Goal: Information Seeking & Learning: Check status

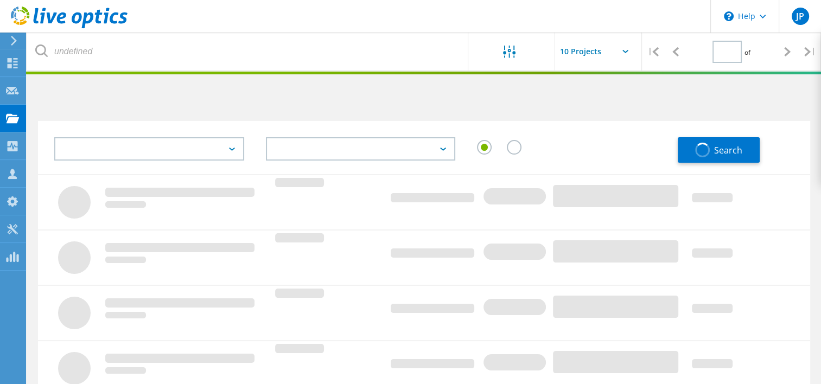
type input "1"
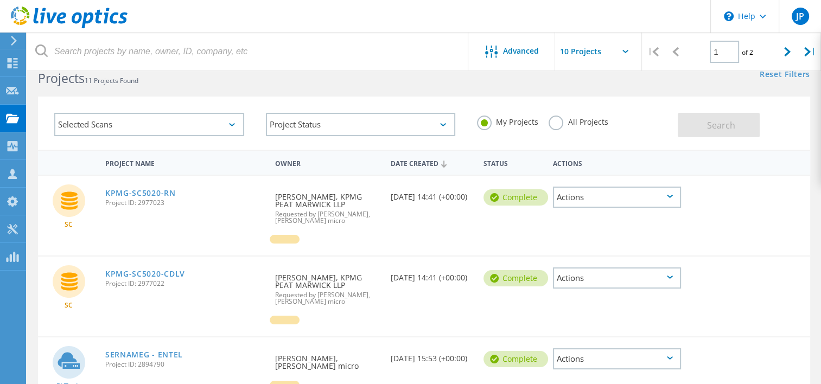
scroll to position [3, 0]
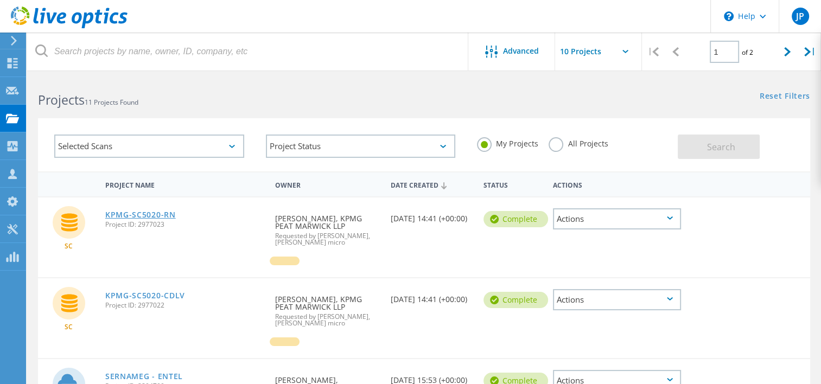
click at [140, 213] on link "KPMG-SC5020-RN" at bounding box center [140, 215] width 71 height 8
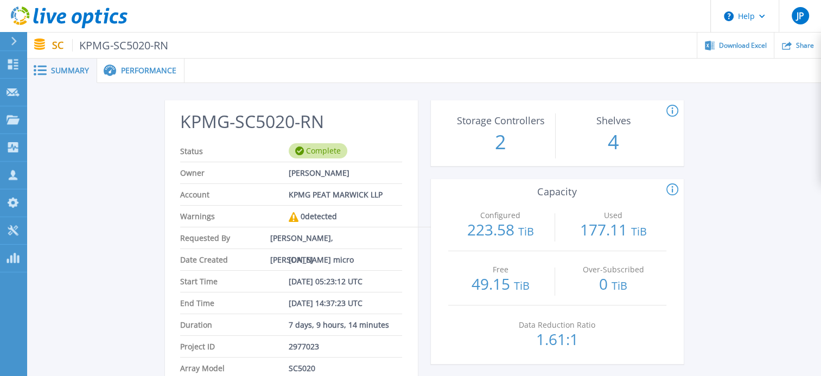
click at [143, 67] on span "Performance" at bounding box center [148, 71] width 55 height 8
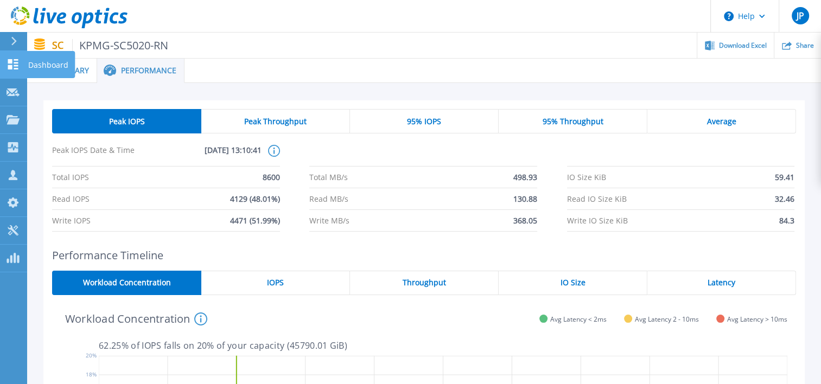
click at [12, 63] on icon at bounding box center [13, 64] width 10 height 10
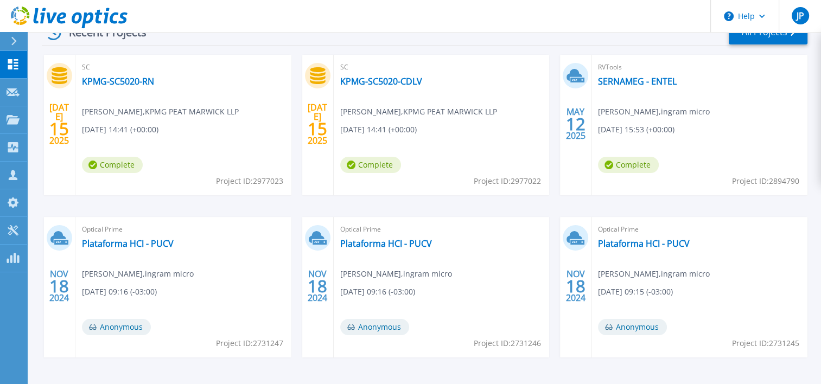
scroll to position [163, 0]
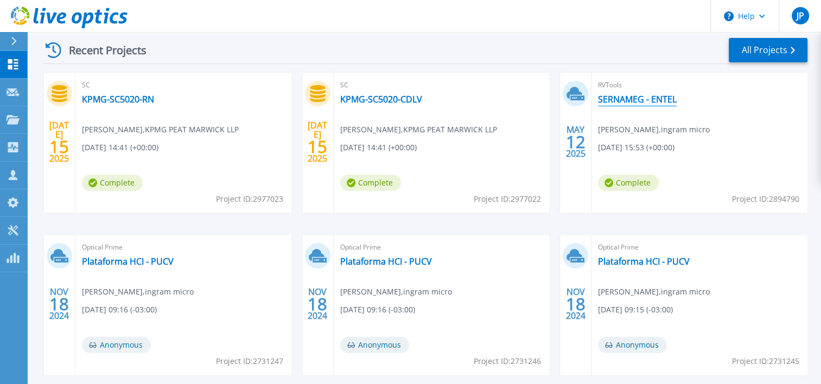
click at [616, 100] on link "SERNAMEG - ENTEL" at bounding box center [637, 99] width 79 height 11
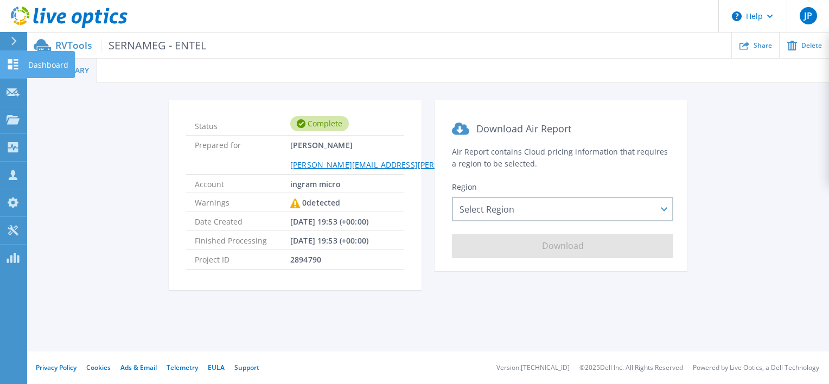
click at [15, 63] on icon at bounding box center [13, 64] width 10 height 10
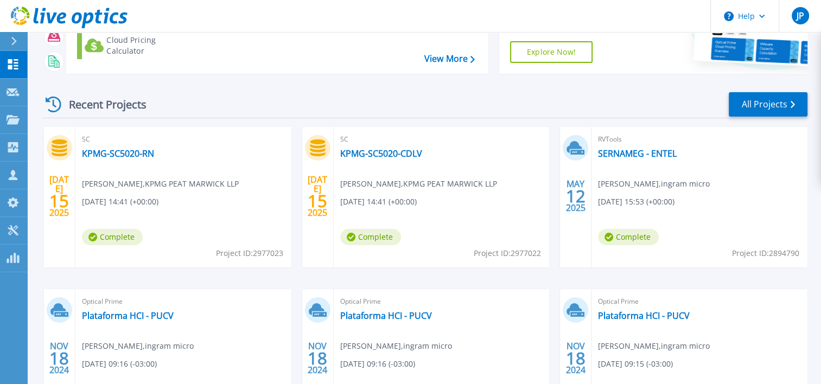
scroll to position [217, 0]
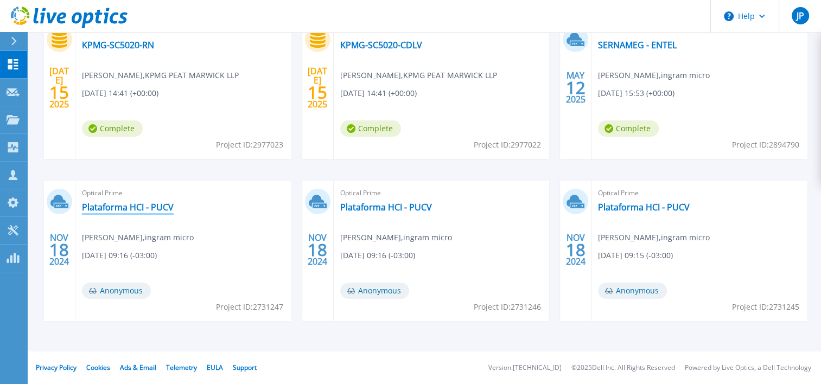
click at [108, 208] on link "Plataforma HCI - PUCV" at bounding box center [128, 207] width 92 height 11
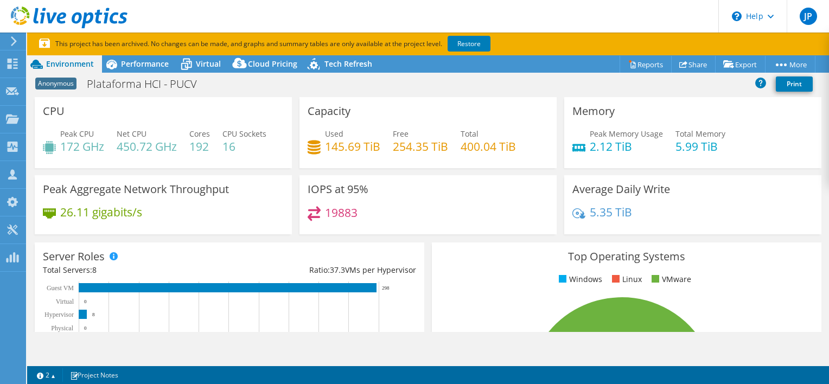
select select "USD"
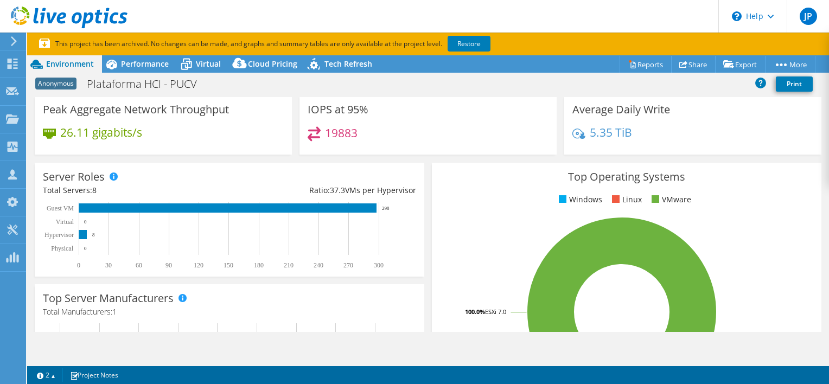
scroll to position [54, 0]
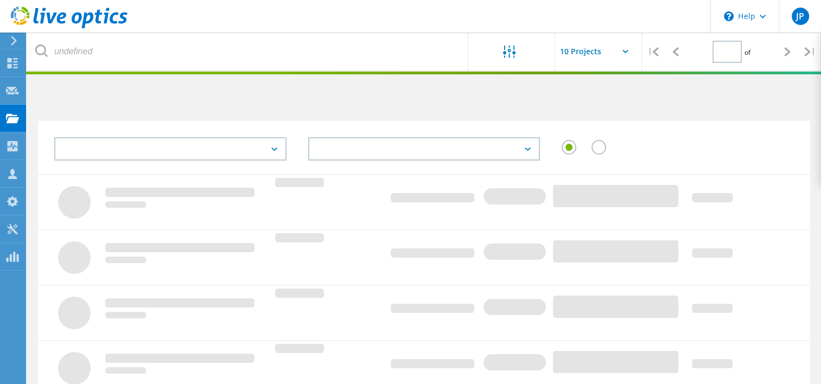
type input "1"
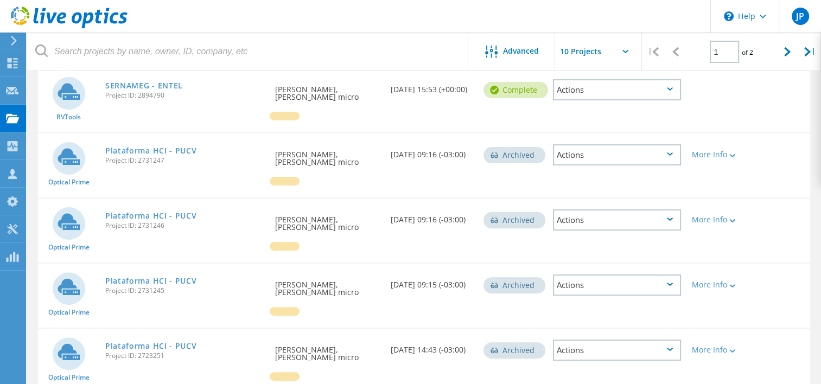
scroll to position [274, 0]
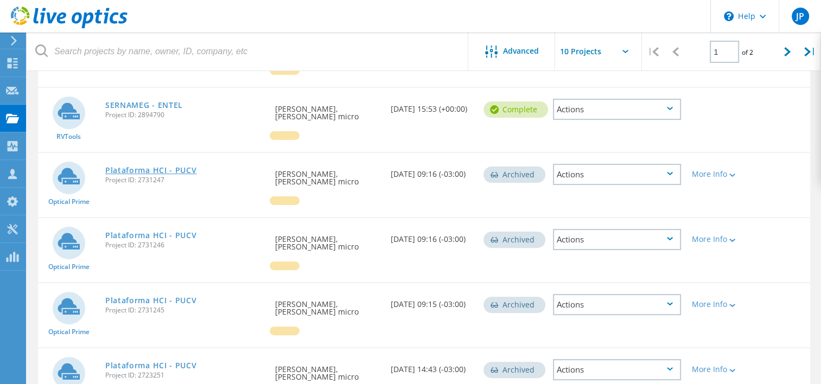
click at [135, 166] on link "Plataforma HCI - PUCV" at bounding box center [151, 170] width 92 height 8
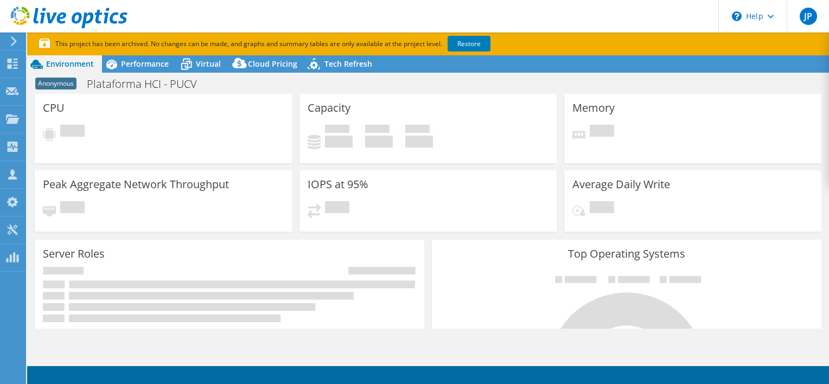
select select "USD"
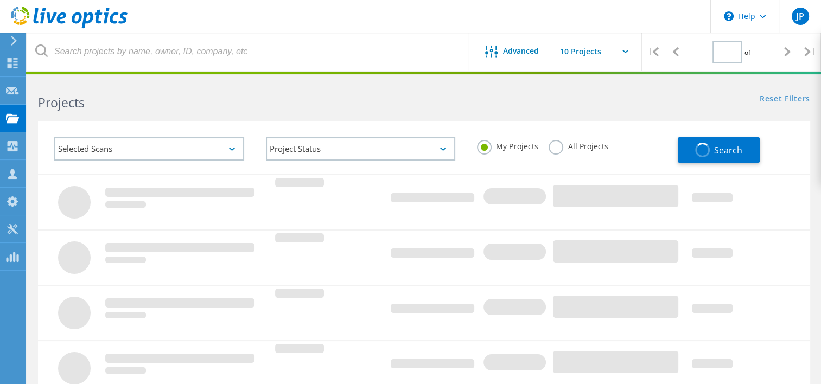
type input "1"
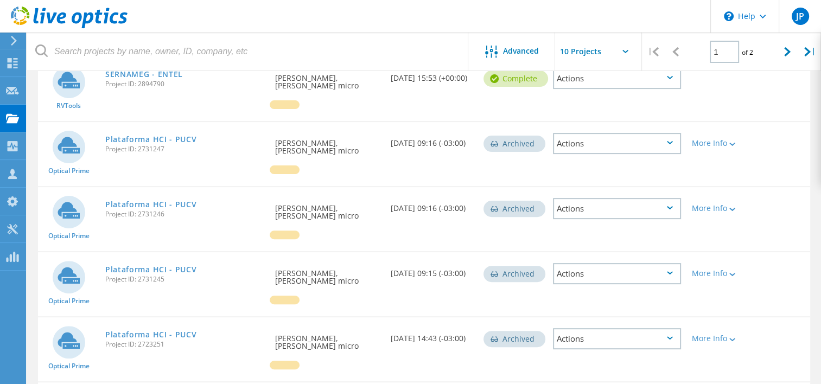
scroll to position [304, 0]
click at [145, 136] on link "Plataforma HCI - PUCV" at bounding box center [151, 140] width 92 height 8
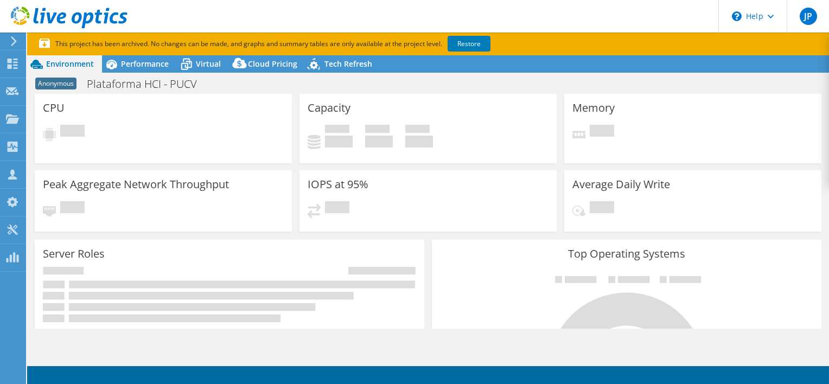
select select "USD"
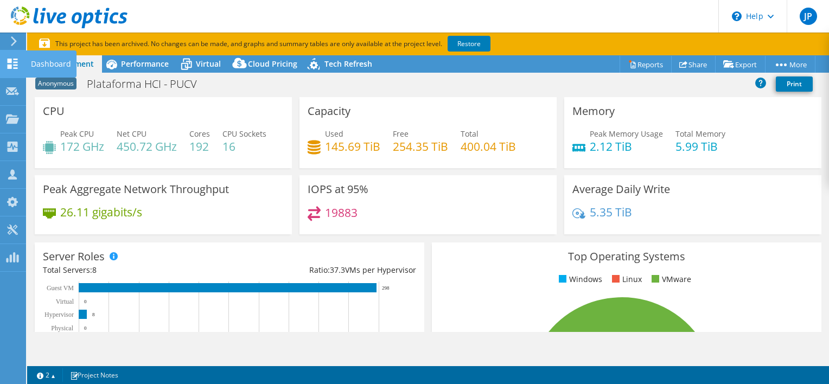
click at [14, 59] on use at bounding box center [13, 64] width 10 height 10
